Goal: Check status: Check status

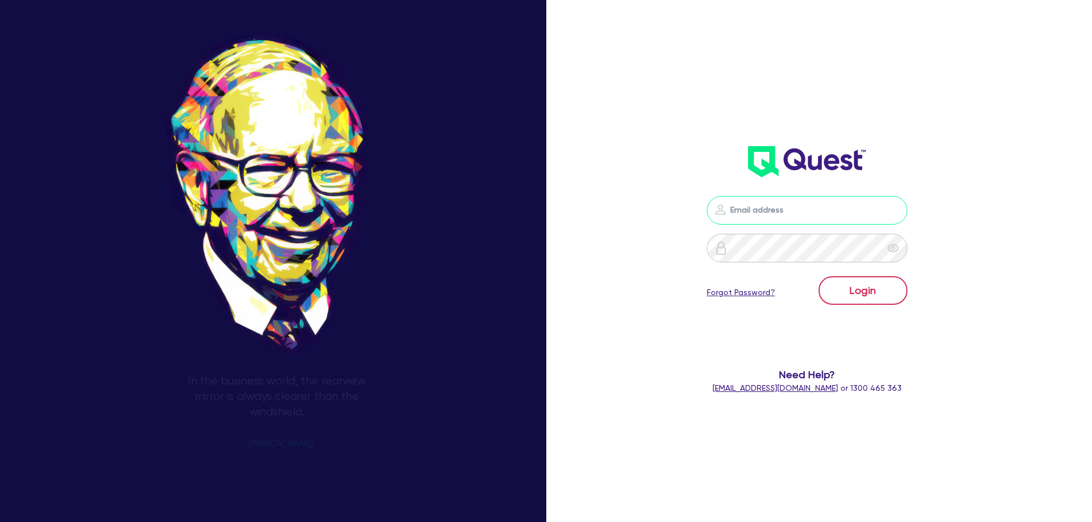
type input "[PERSON_NAME][EMAIL_ADDRESS][DOMAIN_NAME]"
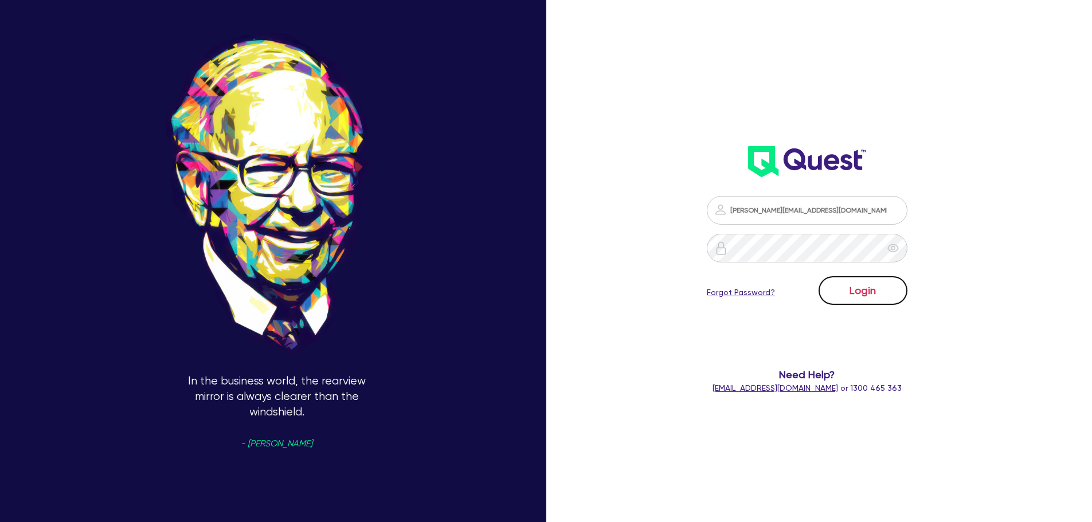
click at [859, 295] on button "Login" at bounding box center [863, 290] width 89 height 29
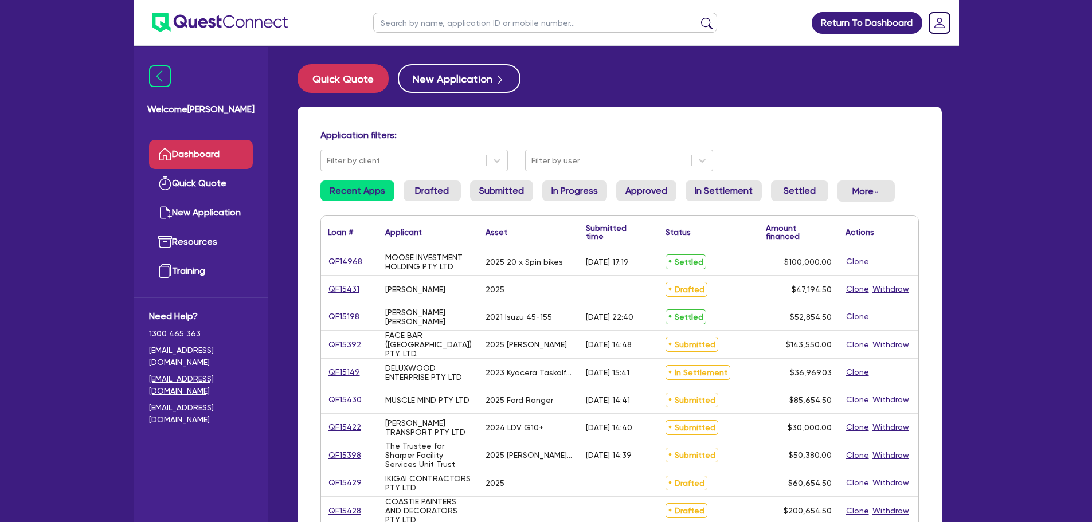
click at [438, 26] on input "text" at bounding box center [545, 23] width 344 height 20
paste input "QF19345"
type input "QF19345"
click at [698, 17] on button "submit" at bounding box center [707, 25] width 18 height 16
